Goal: Task Accomplishment & Management: Use online tool/utility

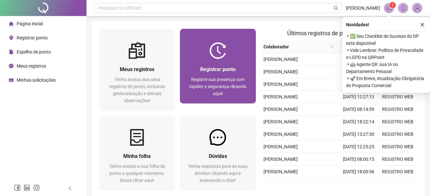
click at [217, 97] on div "Registrar ponto Registre sua presença com rapidez e segurança clicando aqui!" at bounding box center [218, 81] width 76 height 45
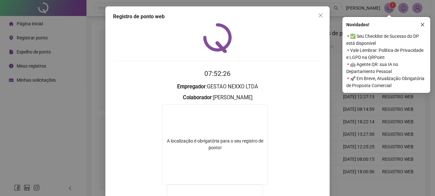
scroll to position [113, 0]
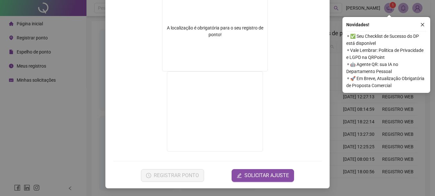
click at [53, 107] on div "Registro de ponto web 07:52:27 Empregador : GESTAO NEXXO LTDA Colaborador : [PE…" at bounding box center [217, 98] width 435 height 196
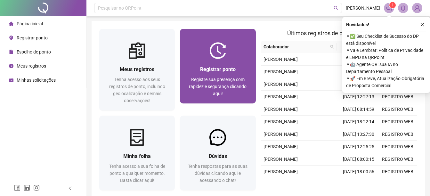
click at [187, 94] on div "Registrar ponto Registre sua presença com rapidez e segurança clicando aqui!" at bounding box center [218, 81] width 76 height 45
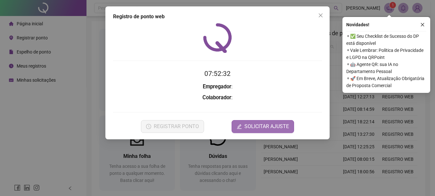
click at [240, 124] on icon "edit" at bounding box center [239, 126] width 5 height 5
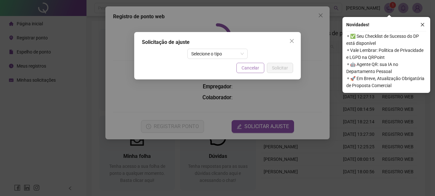
click at [248, 65] on span "Cancelar" at bounding box center [250, 67] width 18 height 7
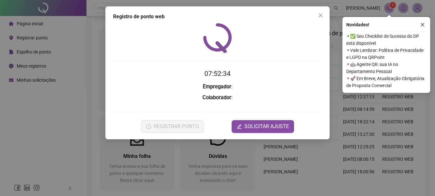
drag, startPoint x: 0, startPoint y: 108, endPoint x: 91, endPoint y: 95, distance: 91.8
click at [1, 108] on div "Registro de ponto web 07:52:34 Empregador : Colaborador : REGISTRAR PONTO SOLIC…" at bounding box center [217, 98] width 435 height 196
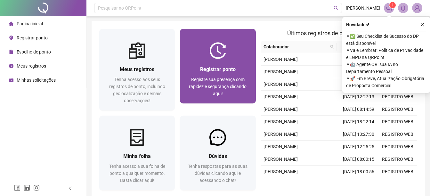
click at [186, 82] on div "Registrar ponto Registre sua presença com rapidez e segurança clicando aqui!" at bounding box center [218, 81] width 76 height 45
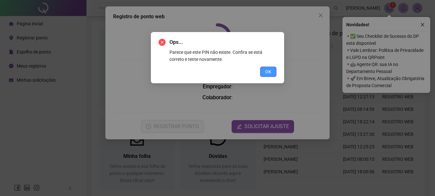
click at [273, 70] on button "OK" at bounding box center [268, 72] width 16 height 10
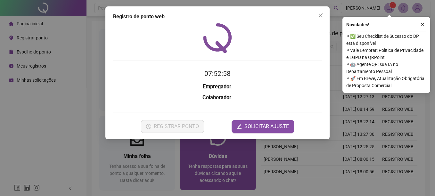
click at [248, 155] on div "Registro de ponto web 07:52:58 Empregador : Colaborador : REGISTRAR PONTO SOLIC…" at bounding box center [217, 98] width 435 height 196
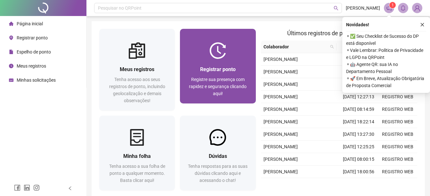
click at [229, 86] on span "Registre sua presença com rapidez e segurança clicando aqui!" at bounding box center [218, 86] width 58 height 19
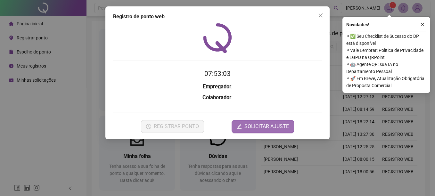
click at [259, 125] on span "SOLICITAR AJUSTE" at bounding box center [266, 127] width 45 height 8
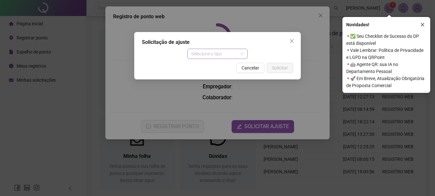
click at [197, 55] on span "Selecione o tipo" at bounding box center [217, 54] width 53 height 10
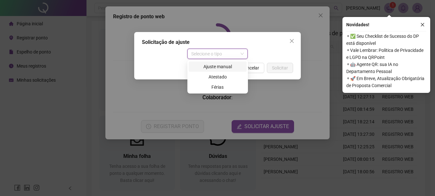
click at [218, 70] on div "Ajuste manual" at bounding box center [217, 66] width 50 height 7
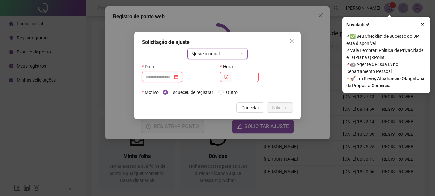
click at [170, 77] on input at bounding box center [159, 76] width 27 height 7
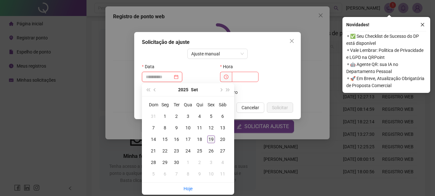
type input "**********"
click at [208, 140] on div "19" at bounding box center [211, 139] width 8 height 8
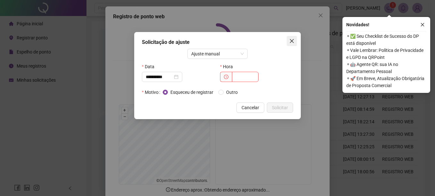
click at [296, 38] on span "Close" at bounding box center [292, 40] width 10 height 5
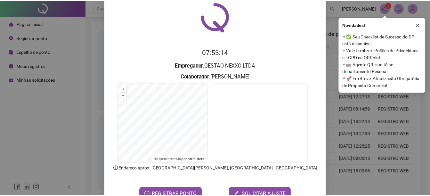
scroll to position [40, 0]
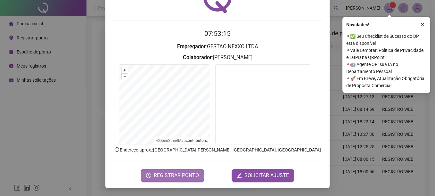
click at [161, 174] on span "REGISTRAR PONTO" at bounding box center [176, 176] width 45 height 8
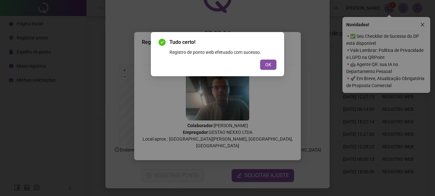
click at [273, 58] on div "Tudo certo! Registro de ponto web efetuado com sucesso. OK" at bounding box center [218, 53] width 118 height 31
click at [272, 60] on button "OK" at bounding box center [268, 65] width 16 height 10
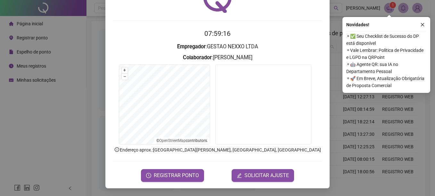
click at [33, 35] on div "Registro de ponto web 07:59:16 Empregador : GESTAO NEXXO LTDA Colaborador : [PE…" at bounding box center [217, 98] width 435 height 196
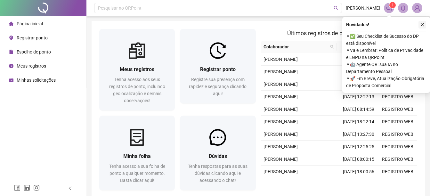
click at [426, 26] on button "button" at bounding box center [423, 25] width 8 height 8
